Goal: Check status: Check status

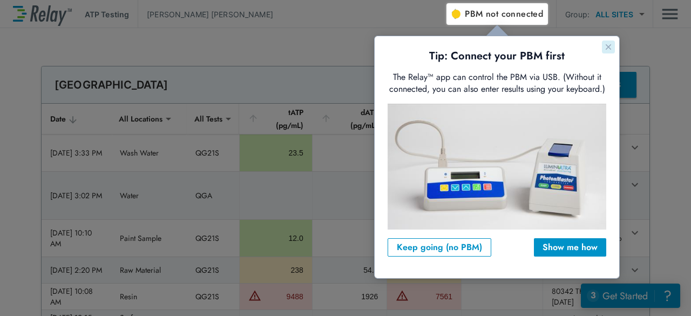
click at [610, 50] on icon "Close guide" at bounding box center [608, 47] width 9 height 9
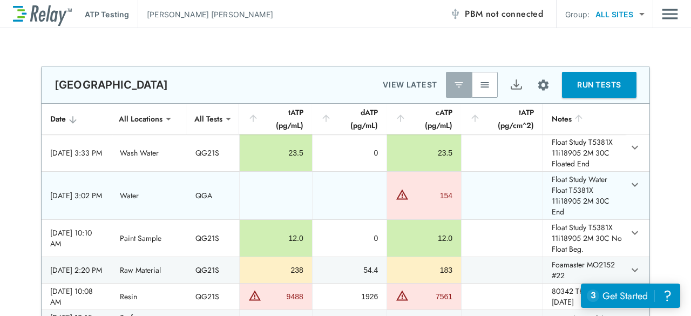
scroll to position [5, 0]
click at [473, 80] on button "button" at bounding box center [485, 85] width 26 height 26
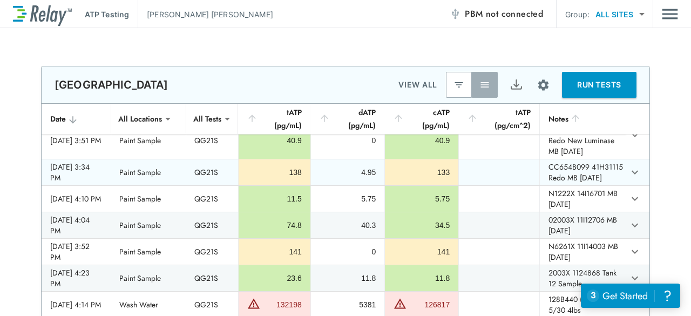
scroll to position [761, 0]
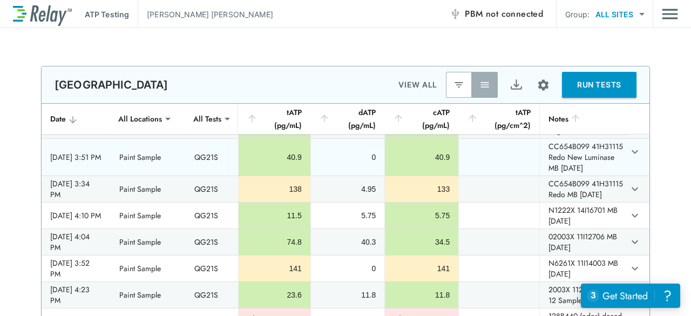
click at [579, 176] on td "CC654B099 41H31115 Redo New Luminase MB [DATE]" at bounding box center [583, 157] width 86 height 37
click at [626, 165] on td "sticky table" at bounding box center [638, 152] width 24 height 26
click at [573, 176] on td "CC654B099 41H31115 Redo New Luminase MB [DATE]" at bounding box center [583, 157] width 86 height 37
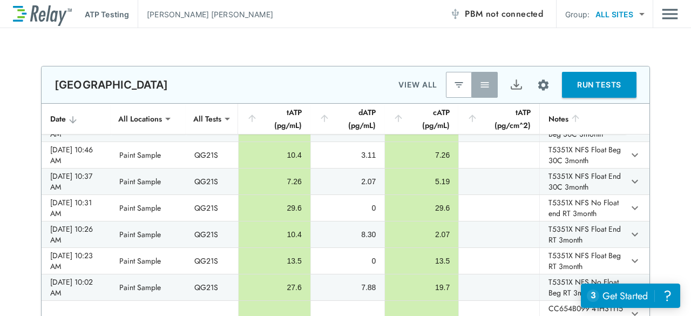
scroll to position [0, 0]
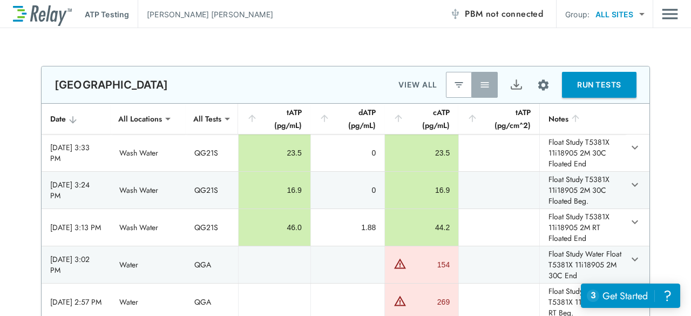
click at [542, 42] on div "**********" at bounding box center [345, 172] width 691 height 288
